Goal: Transaction & Acquisition: Purchase product/service

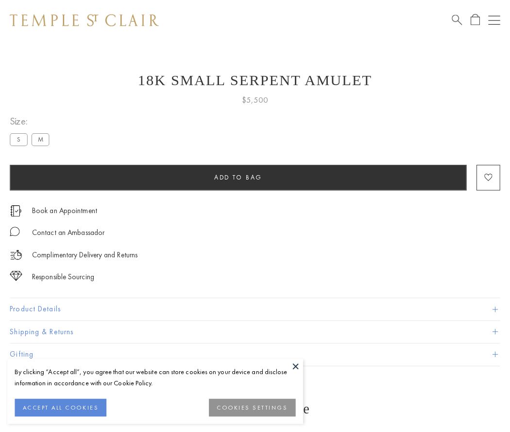
scroll to position [12, 0]
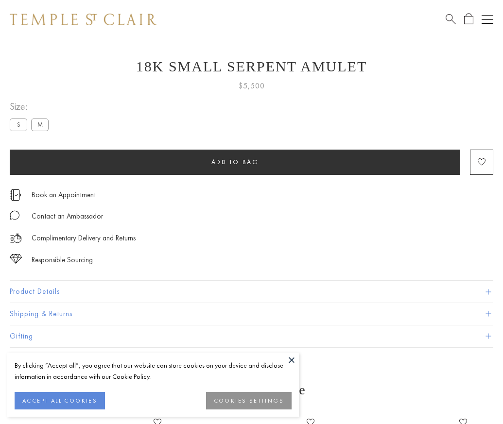
click at [235, 162] on span "Add to bag" at bounding box center [235, 162] width 48 height 8
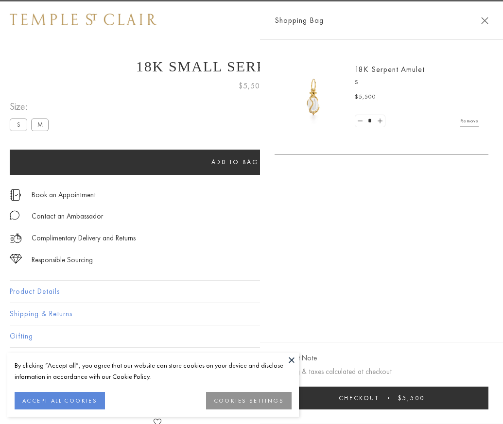
click at [489, 405] on button "Checkout $5,500" at bounding box center [382, 398] width 214 height 23
